Goal: Task Accomplishment & Management: Use online tool/utility

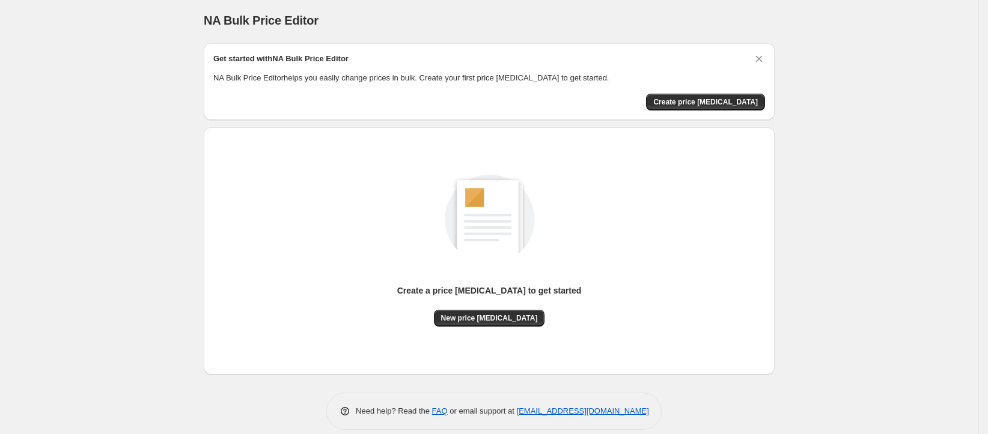
scroll to position [16, 0]
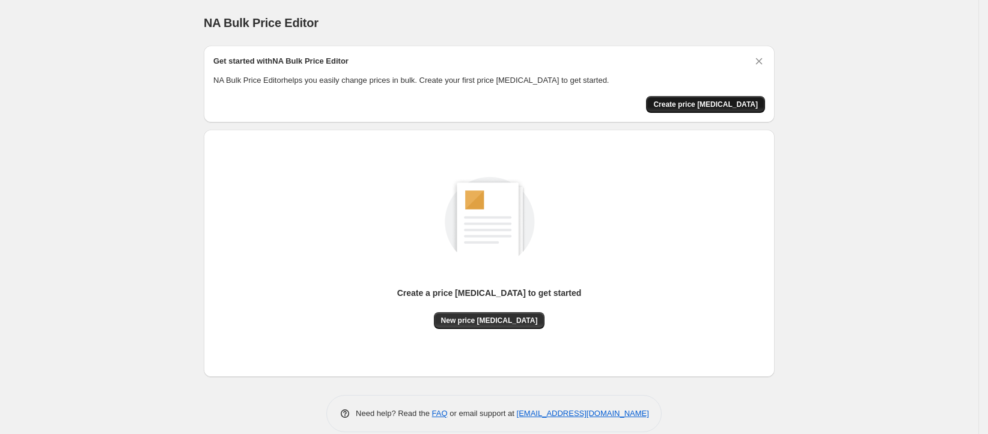
click at [714, 103] on span "Create price [MEDICAL_DATA]" at bounding box center [705, 105] width 105 height 10
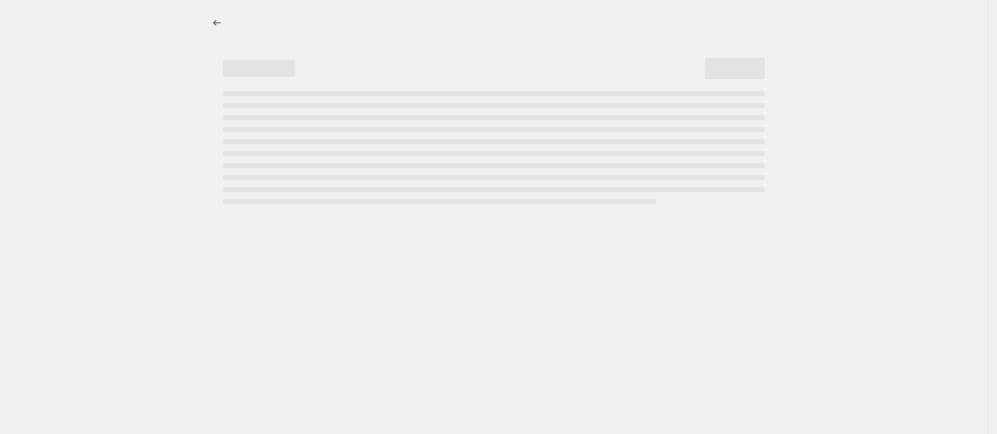
select select "percentage"
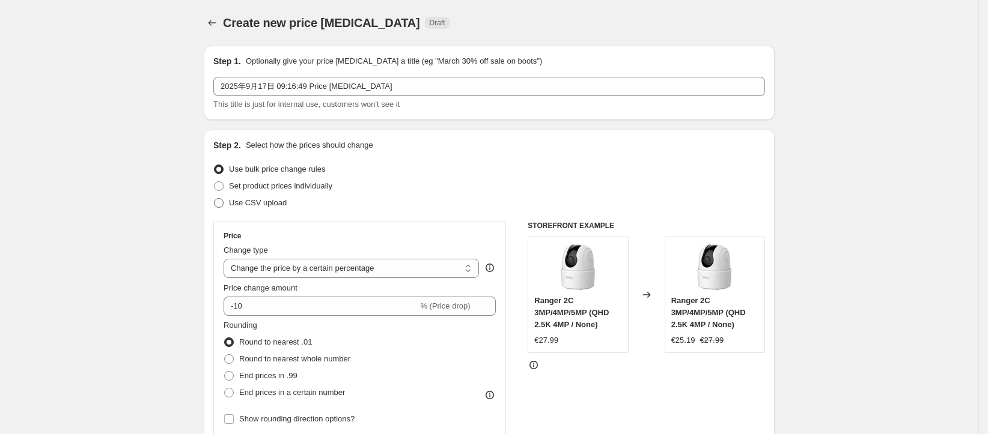
click at [261, 200] on span "Use CSV upload" at bounding box center [258, 202] width 58 height 9
click at [215, 199] on input "Use CSV upload" at bounding box center [214, 198] width 1 height 1
radio input "true"
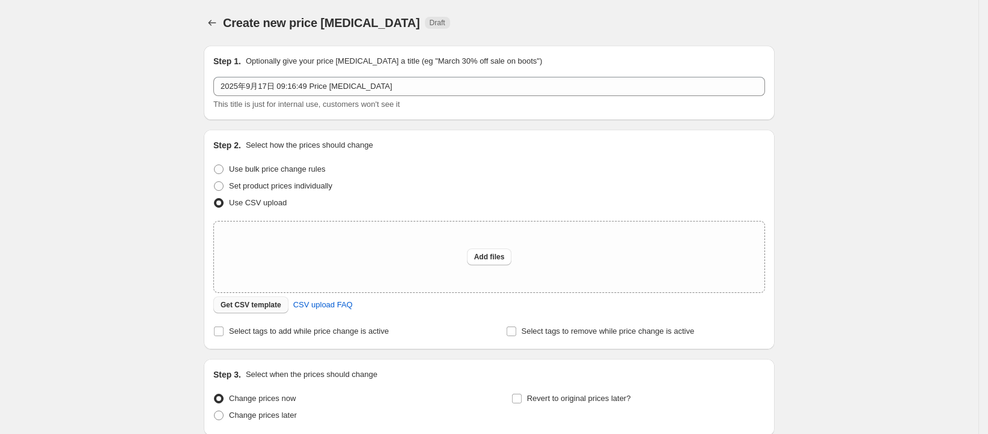
click at [275, 311] on button "Get CSV template" at bounding box center [250, 305] width 75 height 17
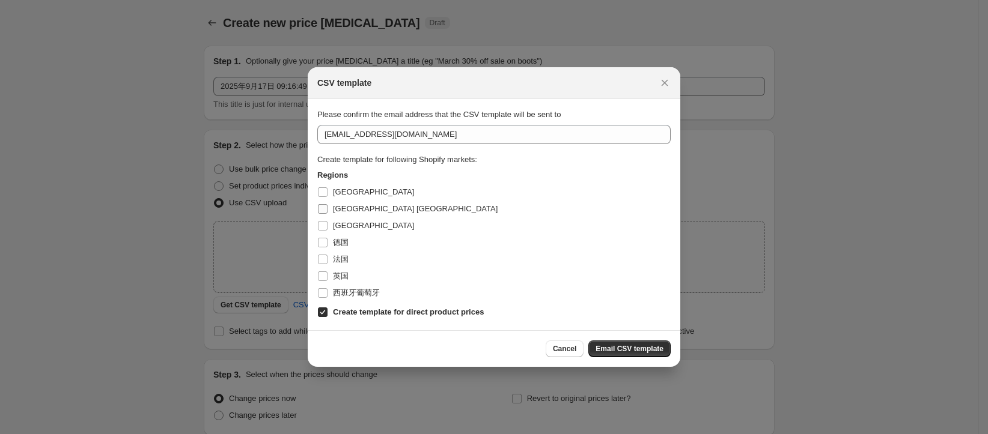
click at [350, 209] on span "[GEOGRAPHIC_DATA] [GEOGRAPHIC_DATA]" at bounding box center [415, 208] width 165 height 9
click at [327, 209] on input "[GEOGRAPHIC_DATA] [GEOGRAPHIC_DATA]" at bounding box center [323, 209] width 10 height 10
checkbox input "true"
click at [386, 311] on b "Create template for direct product prices" at bounding box center [408, 312] width 151 height 9
click at [327, 311] on input "Create template for direct product prices" at bounding box center [323, 313] width 10 height 10
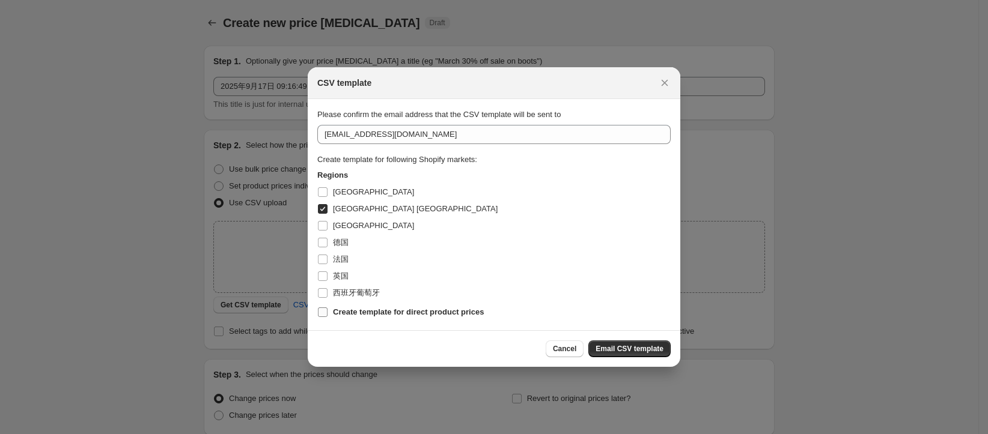
click at [386, 311] on b "Create template for direct product prices" at bounding box center [408, 312] width 151 height 9
click at [327, 311] on input "Create template for direct product prices" at bounding box center [323, 313] width 10 height 10
click at [386, 311] on b "Create template for direct product prices" at bounding box center [408, 312] width 151 height 9
click at [327, 311] on input "Create template for direct product prices" at bounding box center [323, 313] width 10 height 10
checkbox input "false"
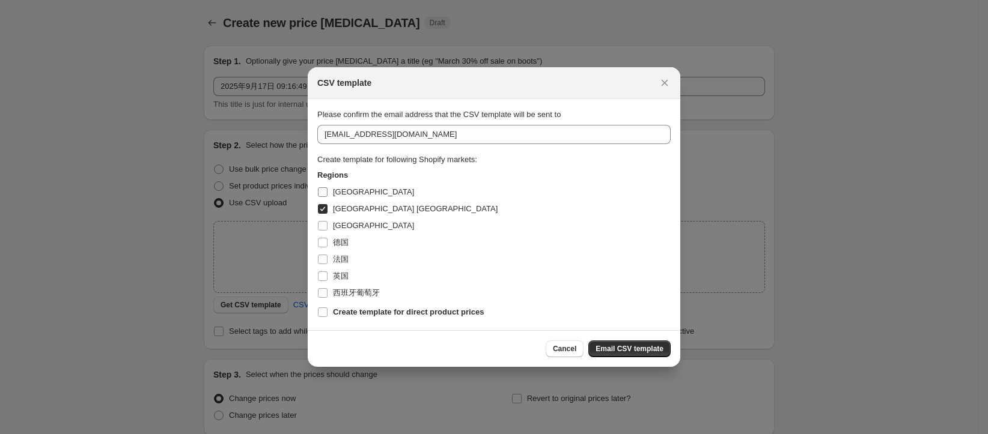
click at [341, 196] on span "[GEOGRAPHIC_DATA]" at bounding box center [373, 191] width 81 height 9
click at [327, 196] on input "[GEOGRAPHIC_DATA]" at bounding box center [323, 192] width 10 height 10
click at [340, 198] on span "[GEOGRAPHIC_DATA]" at bounding box center [373, 192] width 81 height 12
click at [327, 197] on input "[GEOGRAPHIC_DATA]" at bounding box center [323, 192] width 10 height 10
checkbox input "false"
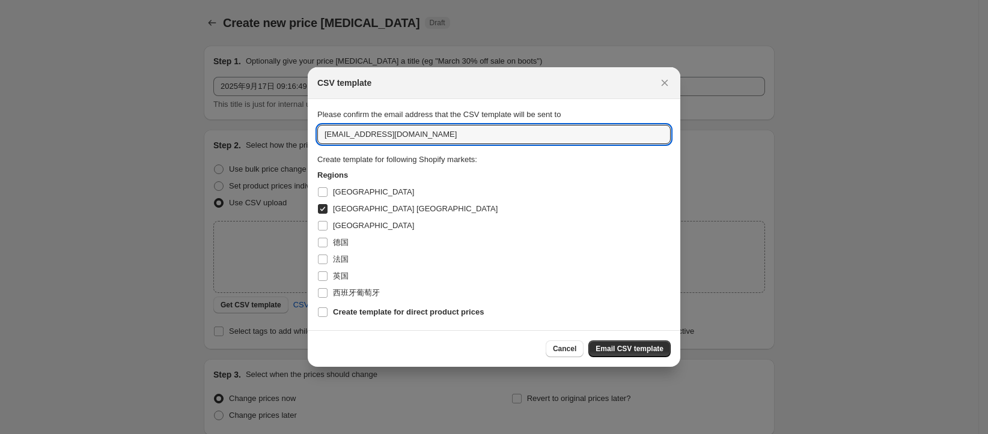
drag, startPoint x: 437, startPoint y: 139, endPoint x: 240, endPoint y: 154, distance: 197.7
type input "z"
type input "[EMAIL_ADDRESS][DOMAIN_NAME]"
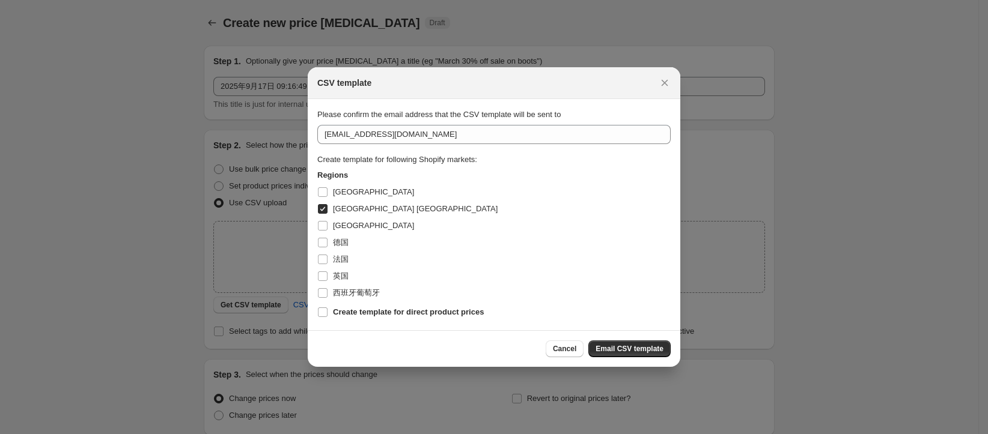
click at [630, 350] on span "Email CSV template" at bounding box center [629, 349] width 68 height 10
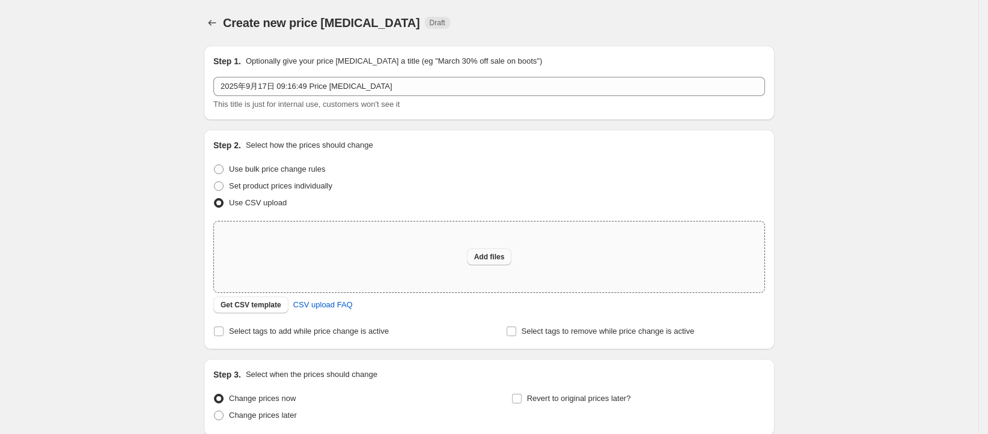
click at [484, 256] on span "Add files" at bounding box center [489, 257] width 31 height 10
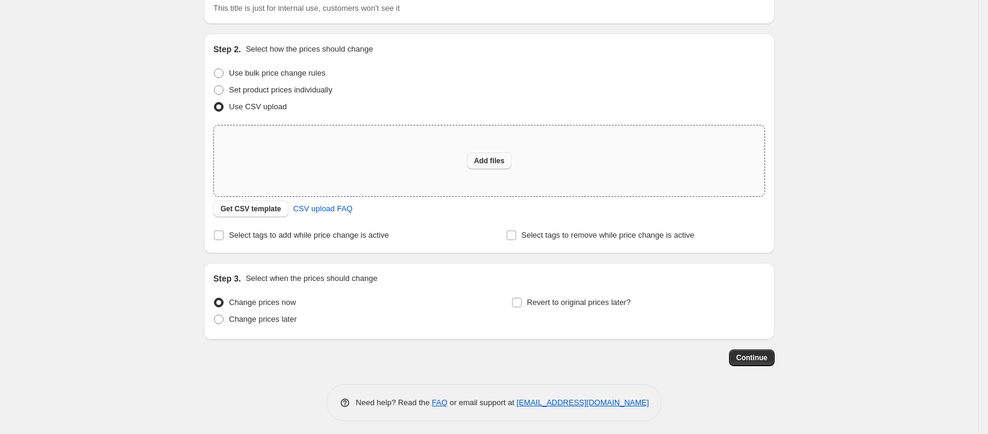
scroll to position [102, 0]
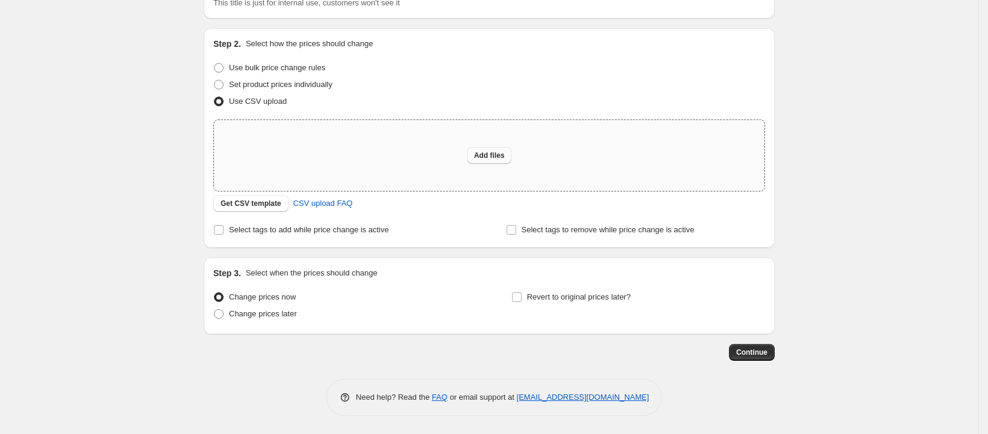
type input "C:\fakepath\价格测试0917.csv"
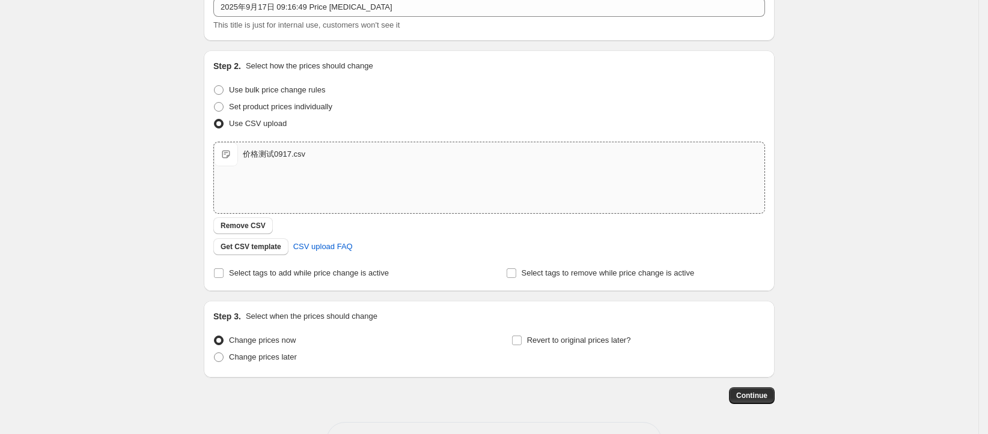
scroll to position [123, 0]
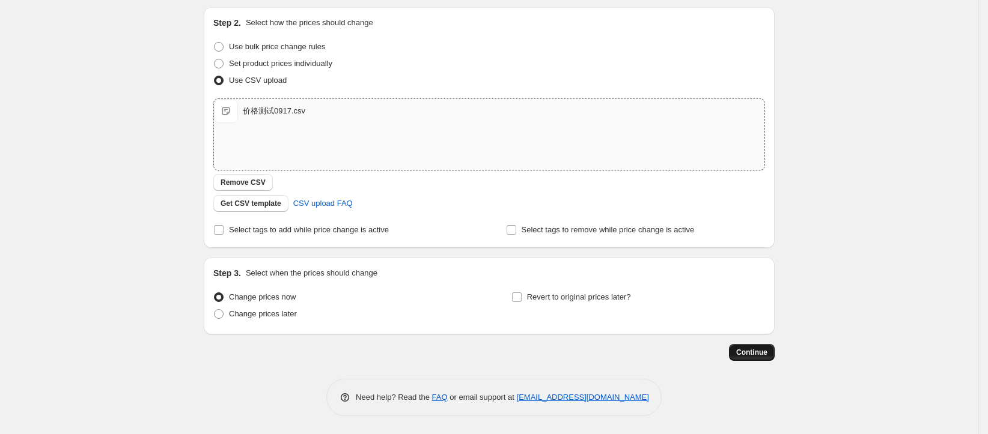
click at [757, 359] on button "Continue" at bounding box center [752, 352] width 46 height 17
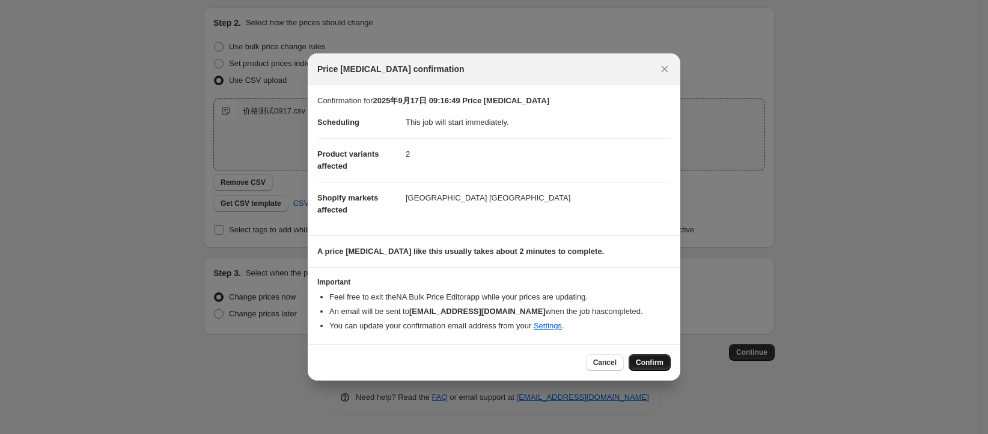
click at [653, 367] on span "Confirm" at bounding box center [650, 363] width 28 height 10
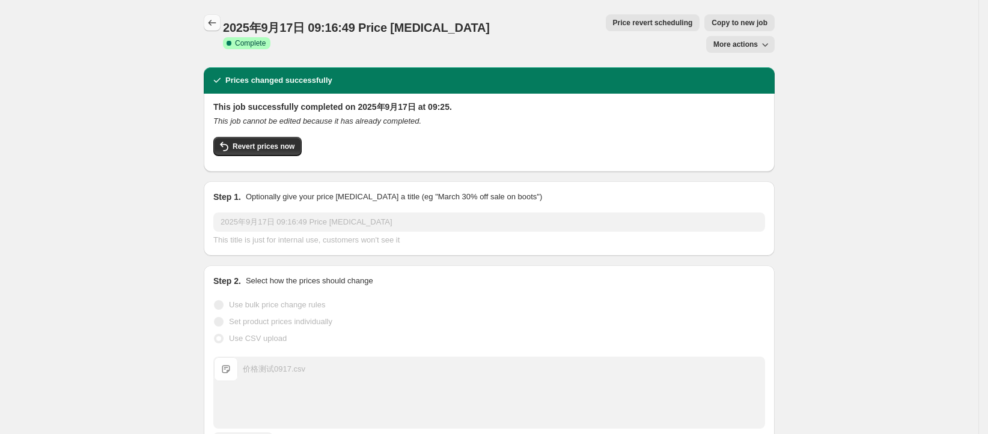
click at [216, 26] on icon "Price change jobs" at bounding box center [212, 23] width 12 height 12
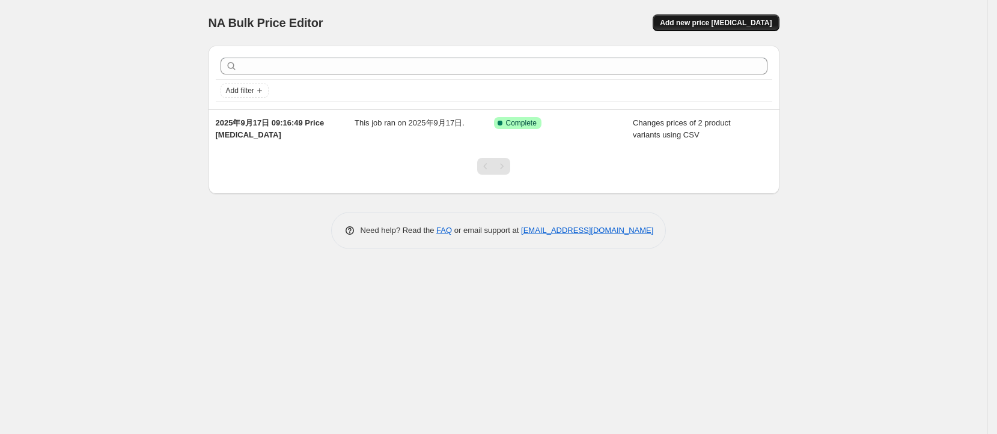
click at [701, 23] on span "Add new price [MEDICAL_DATA]" at bounding box center [716, 23] width 112 height 10
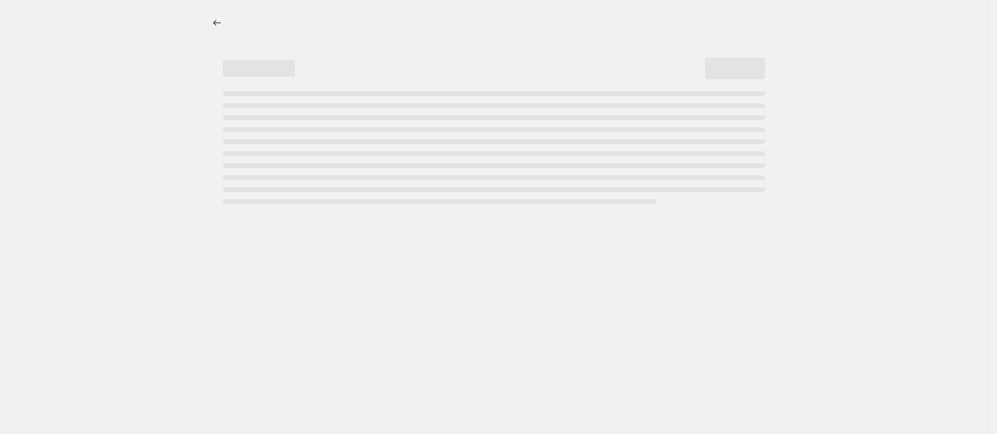
select select "percentage"
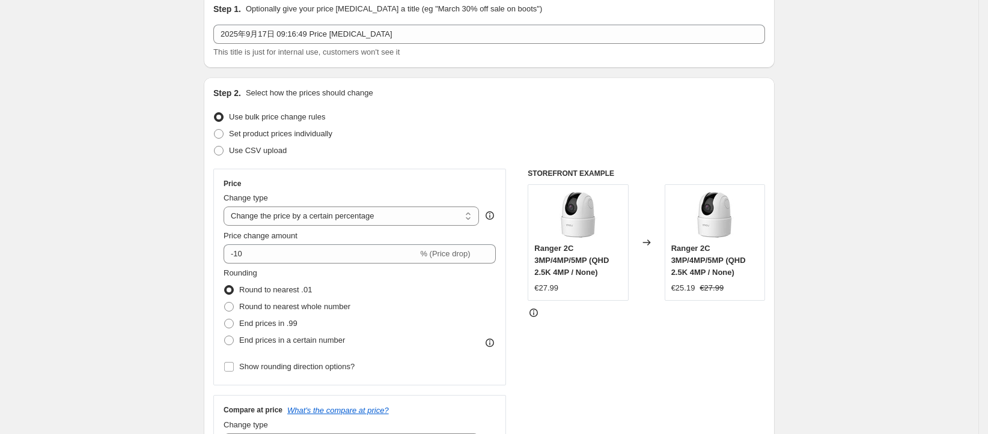
scroll to position [90, 0]
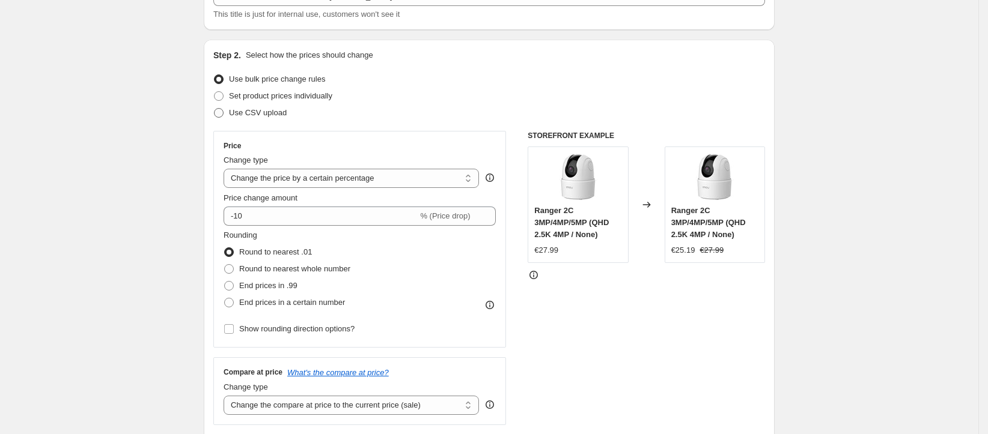
click at [251, 118] on span "Use CSV upload" at bounding box center [258, 113] width 58 height 12
click at [215, 109] on input "Use CSV upload" at bounding box center [214, 108] width 1 height 1
radio input "true"
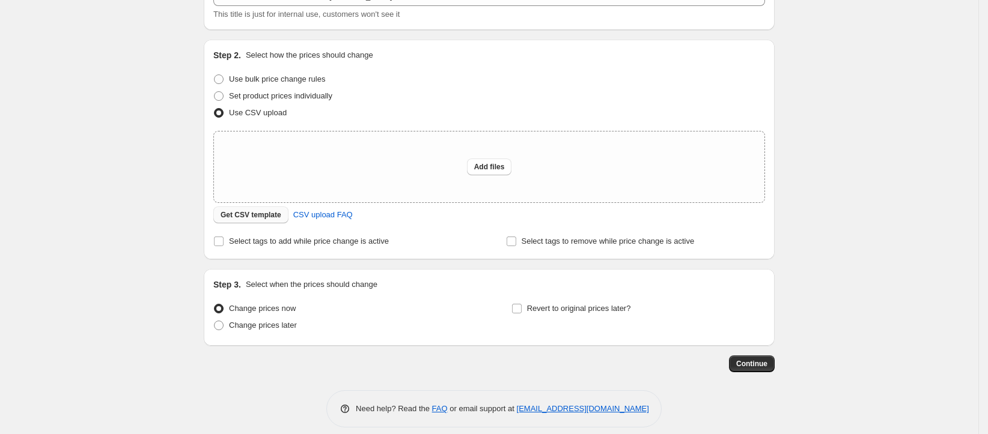
click at [268, 218] on span "Get CSV template" at bounding box center [251, 215] width 61 height 10
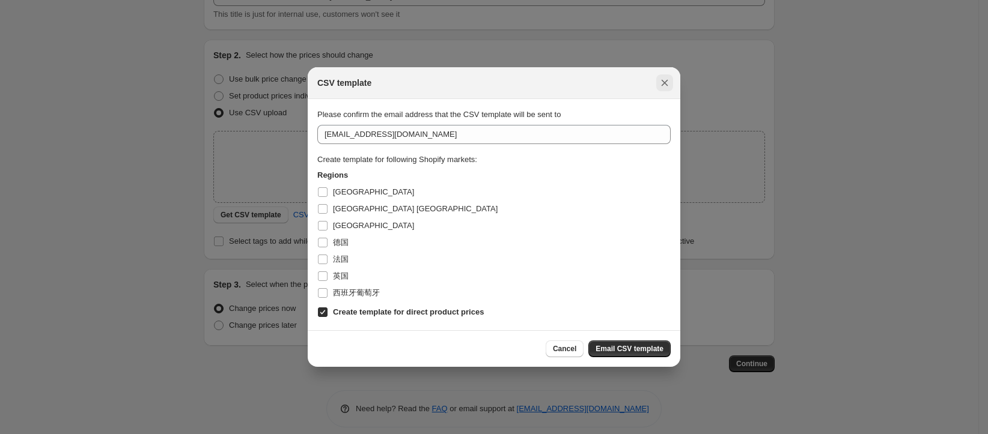
click at [659, 81] on icon "Close" at bounding box center [665, 83] width 12 height 12
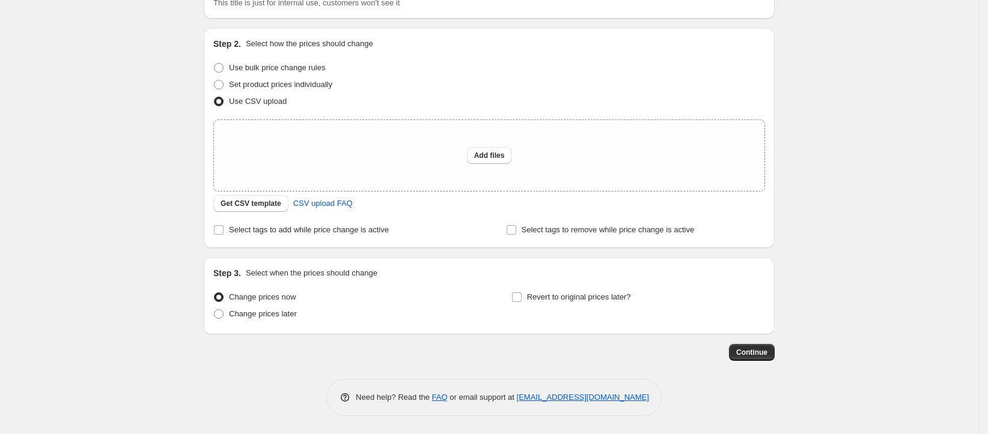
scroll to position [0, 0]
